Goal: Navigation & Orientation: Find specific page/section

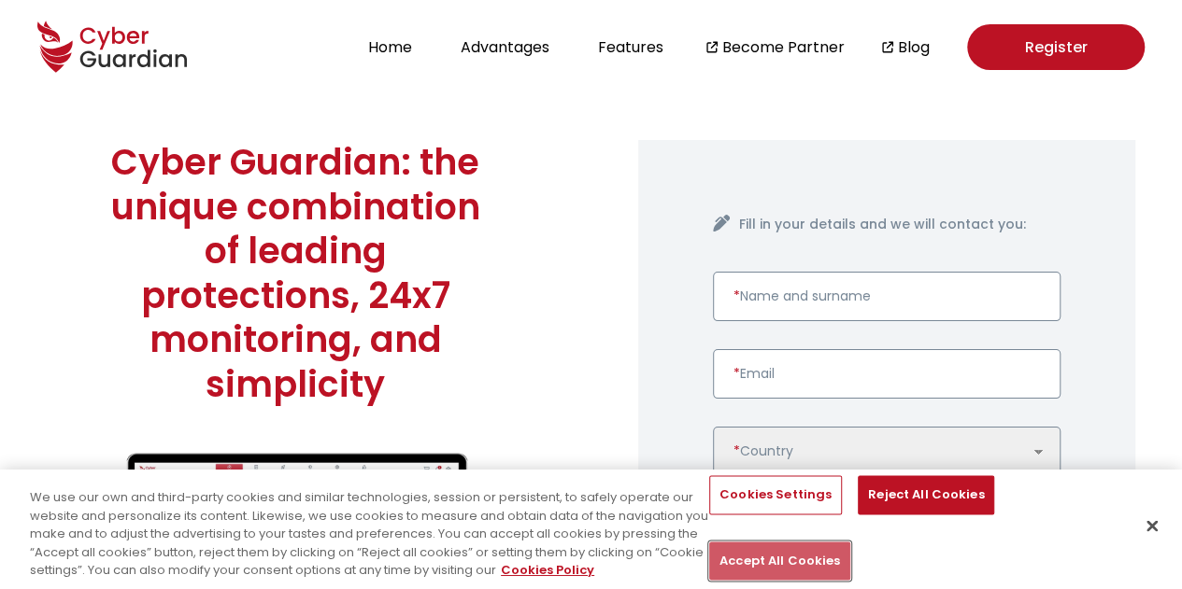
click at [850, 542] on button "Accept All Cookies" at bounding box center [779, 561] width 141 height 39
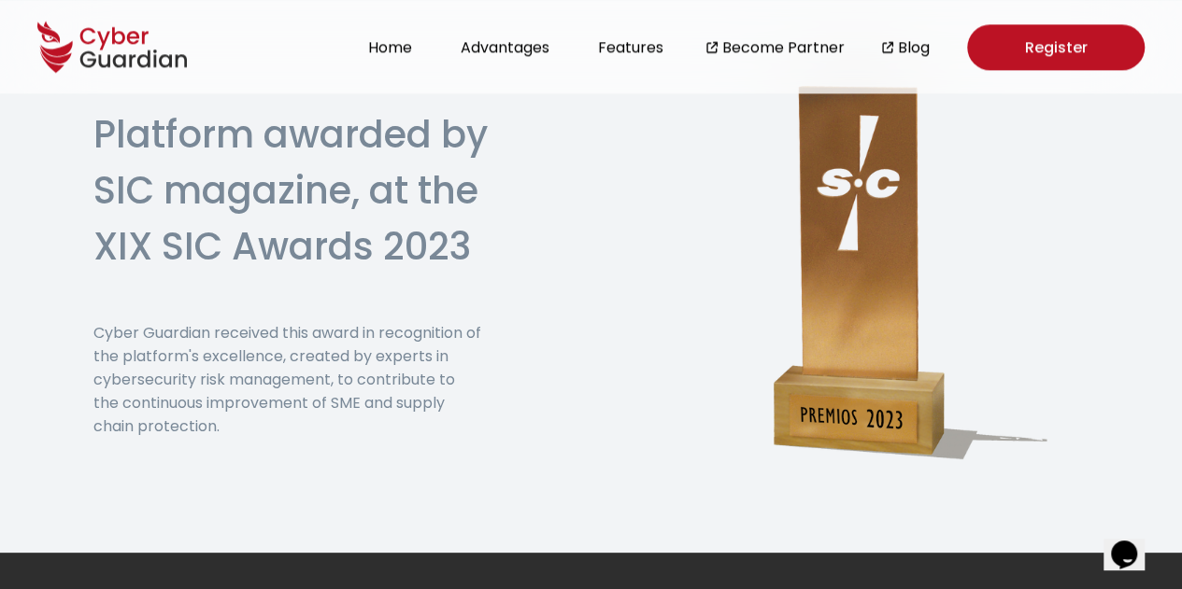
scroll to position [4818, 0]
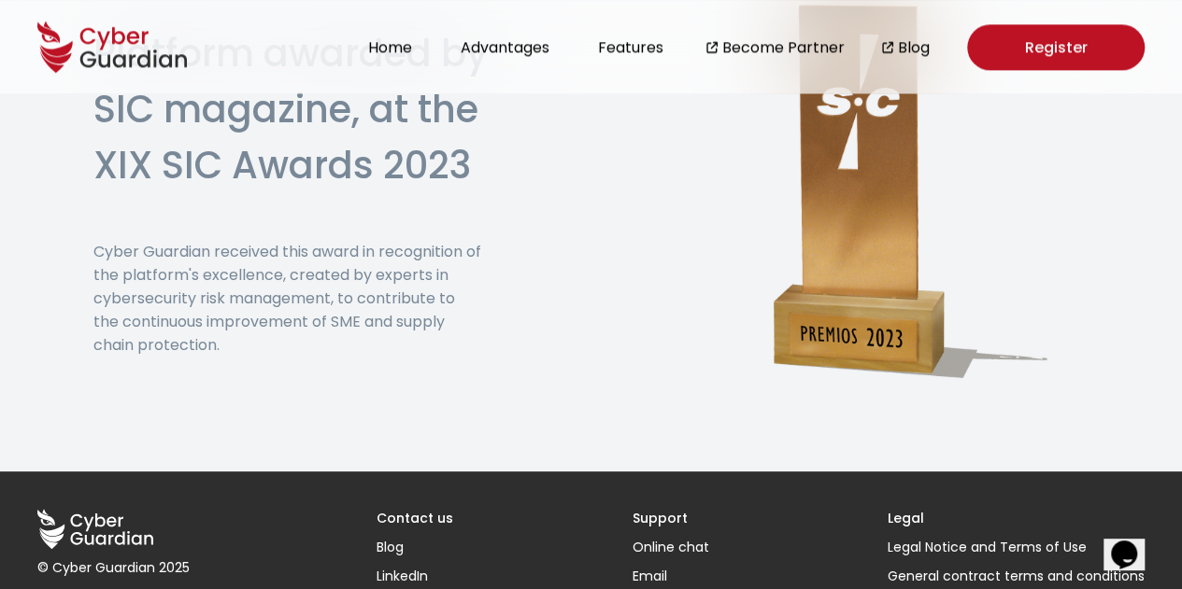
click at [432, 509] on h3 "Contact us" at bounding box center [414, 519] width 77 height 20
click at [414, 509] on h3 "Contact us" at bounding box center [414, 519] width 77 height 20
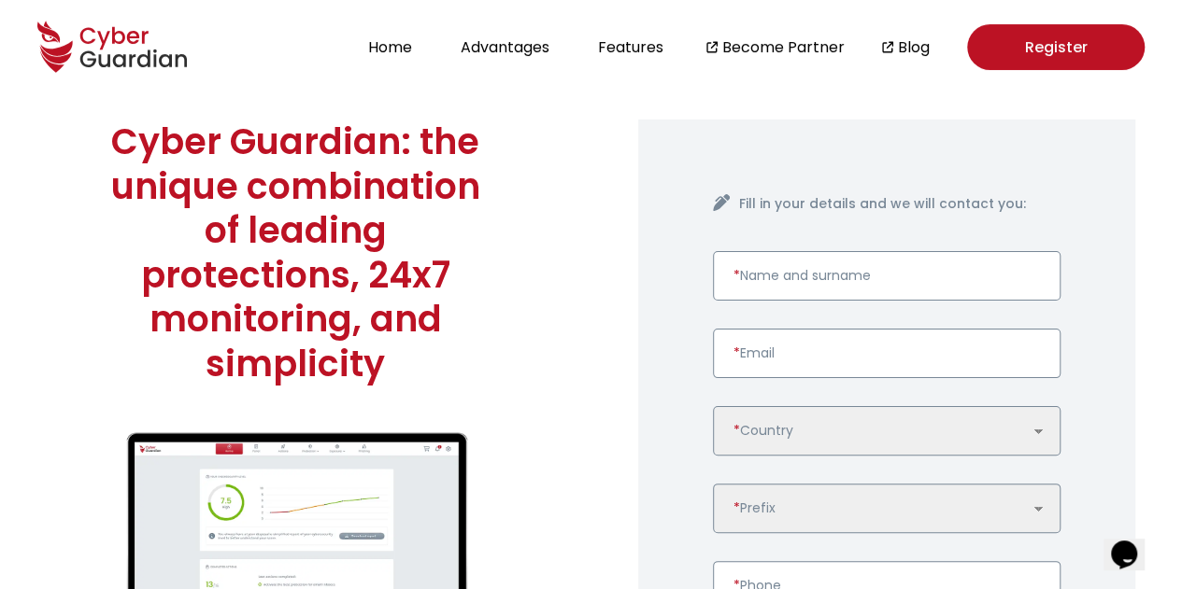
scroll to position [0, 0]
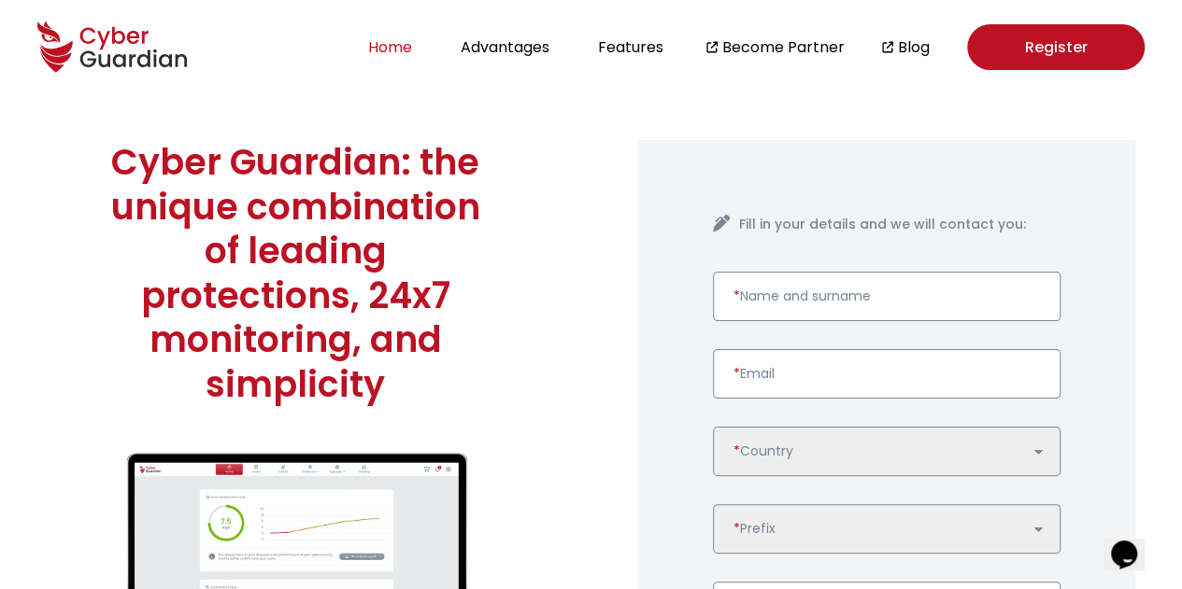
click at [396, 50] on button "Home" at bounding box center [389, 47] width 55 height 25
click at [793, 37] on link "Become Partner" at bounding box center [783, 46] width 122 height 23
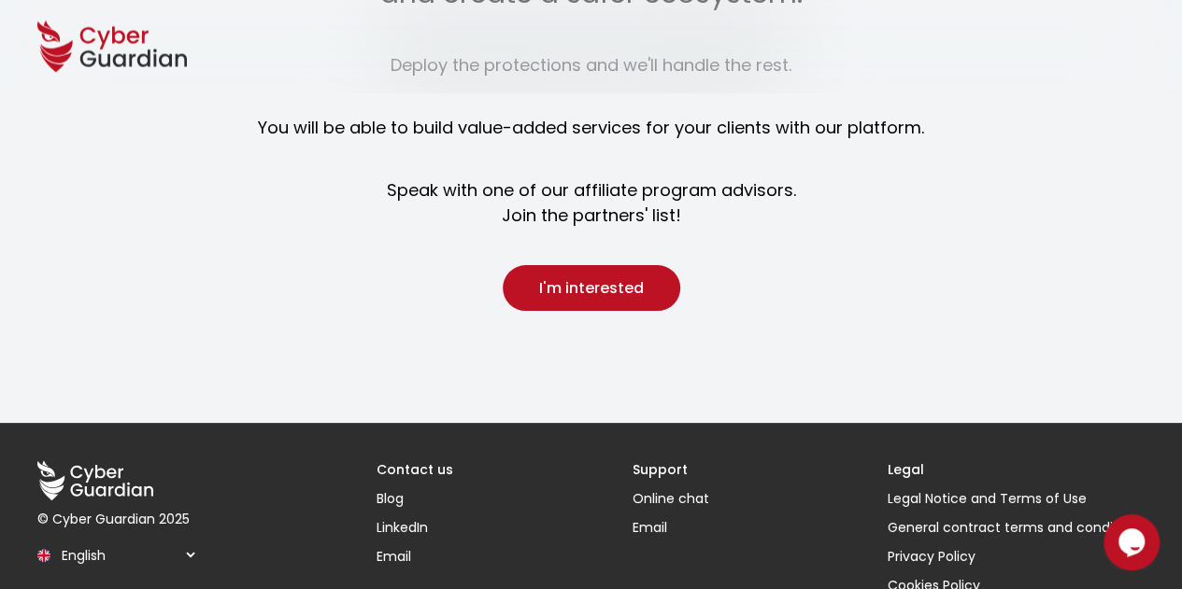
scroll to position [2202, 0]
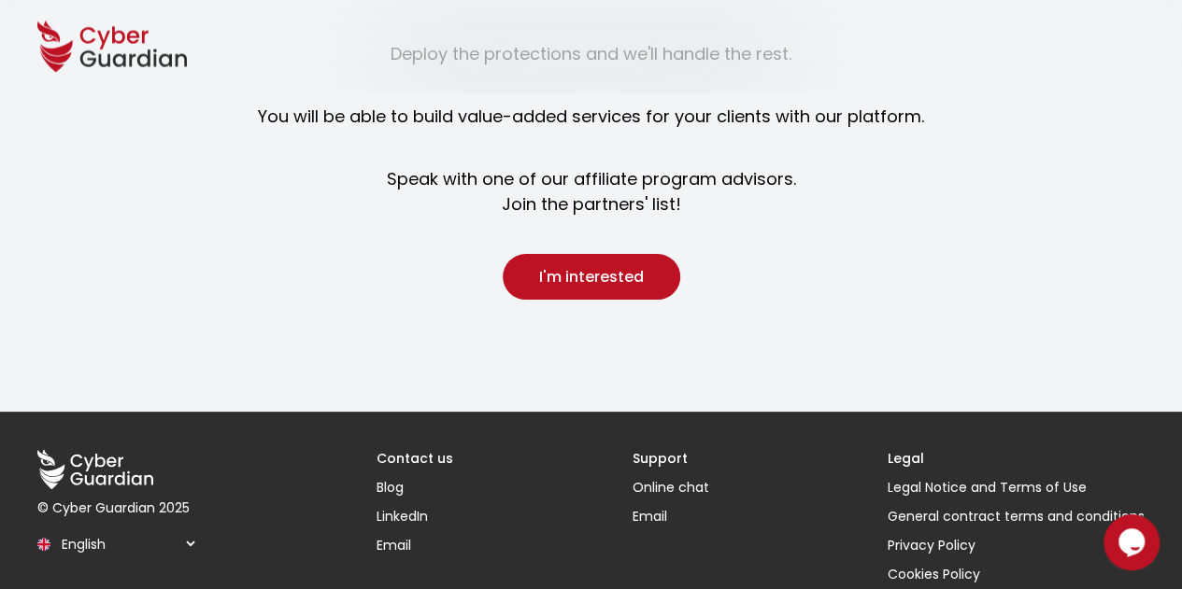
click at [187, 528] on select "Español English Português (BR)" at bounding box center [126, 544] width 143 height 33
click at [55, 528] on select "Español English Português (BR)" at bounding box center [126, 544] width 143 height 33
click at [396, 536] on link "Email" at bounding box center [414, 546] width 77 height 20
click at [960, 478] on link "Legal Notice and Terms of Use" at bounding box center [1015, 488] width 257 height 20
